Goal: Task Accomplishment & Management: Manage account settings

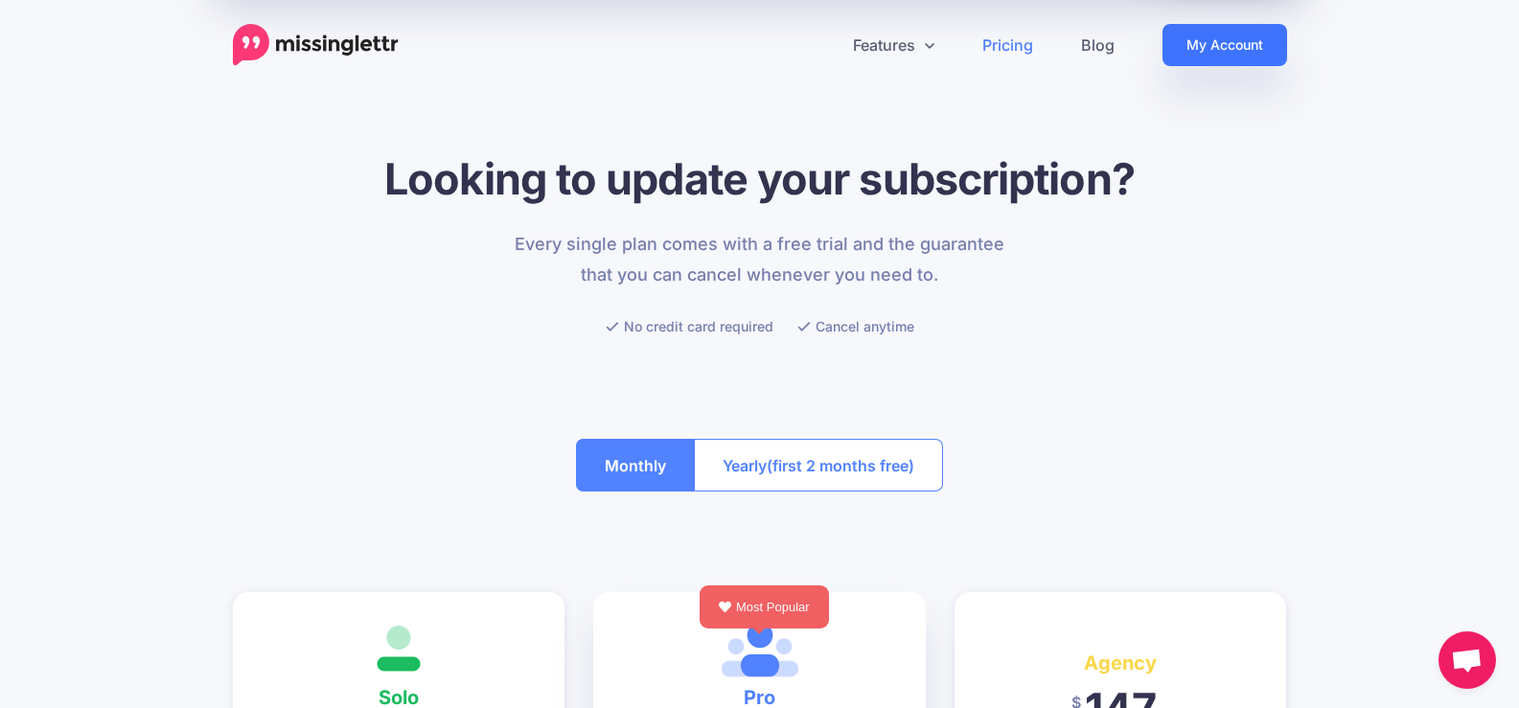
click at [1245, 58] on link "My Account" at bounding box center [1224, 45] width 125 height 42
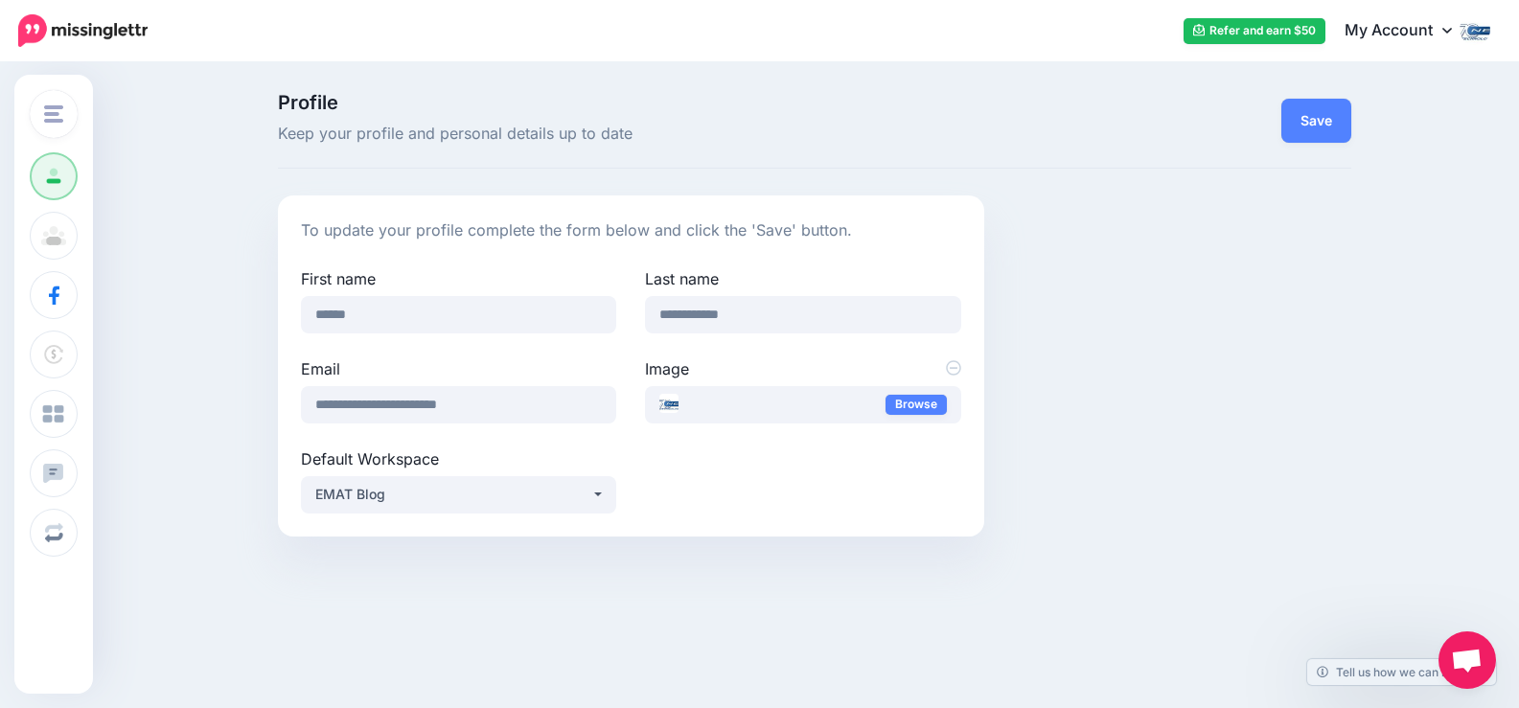
click at [119, 111] on span "Change Workspace" at bounding box center [135, 114] width 125 height 22
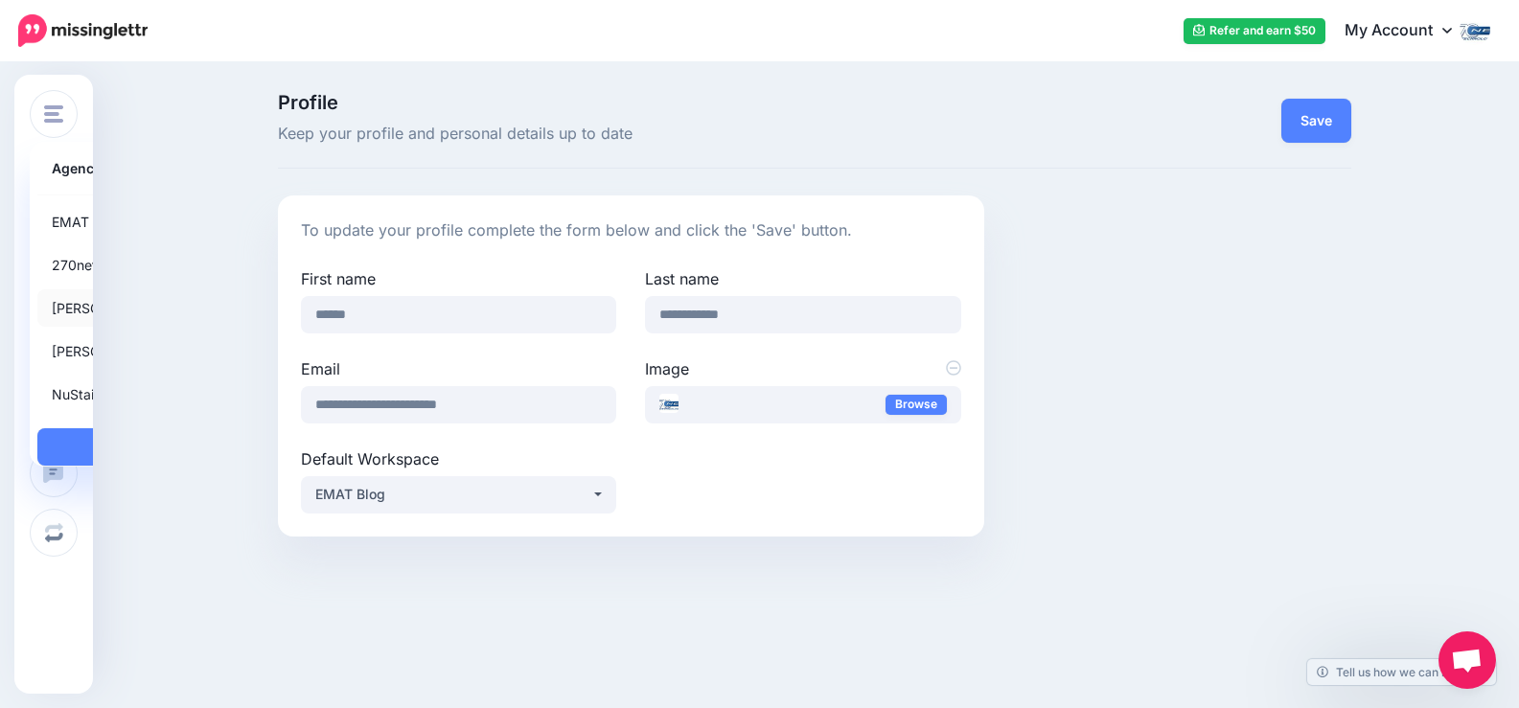
click at [96, 312] on link "[PERSON_NAME]'s Legal SMC" at bounding box center [148, 307] width 222 height 37
